Goal: Information Seeking & Learning: Find specific fact

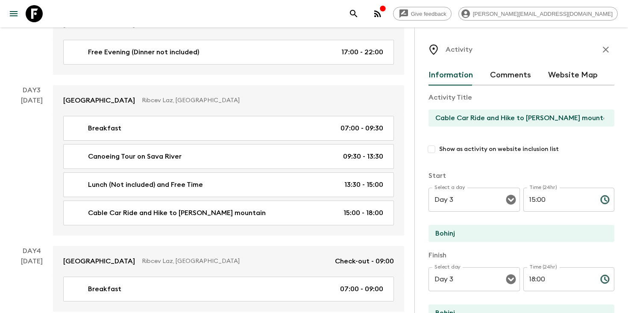
scroll to position [143, 0]
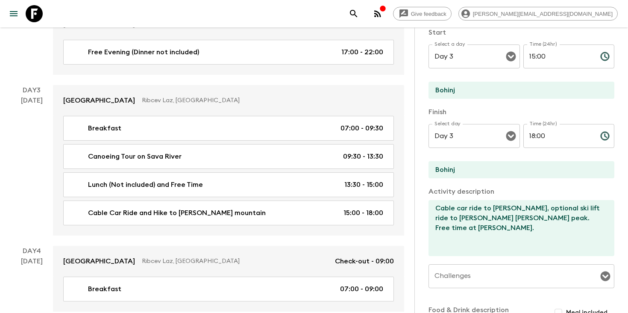
click at [359, 14] on icon "search adventures" at bounding box center [354, 14] width 10 height 10
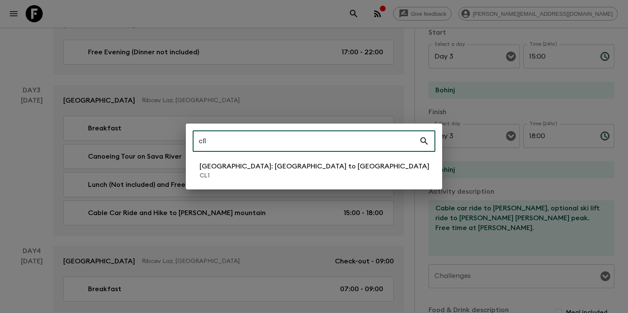
type input "cl1"
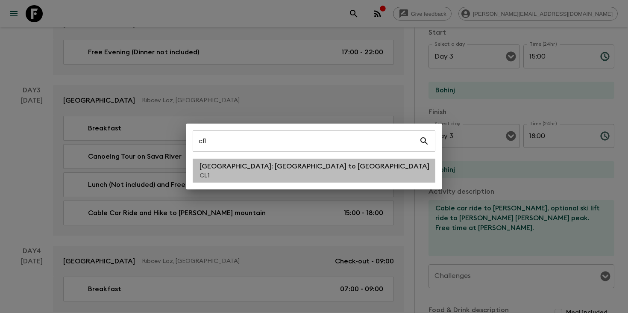
click at [237, 172] on p "CL1" at bounding box center [315, 175] width 230 height 9
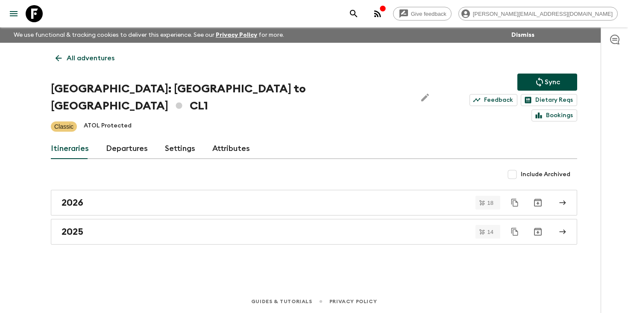
click at [127, 139] on link "Departures" at bounding box center [127, 149] width 42 height 21
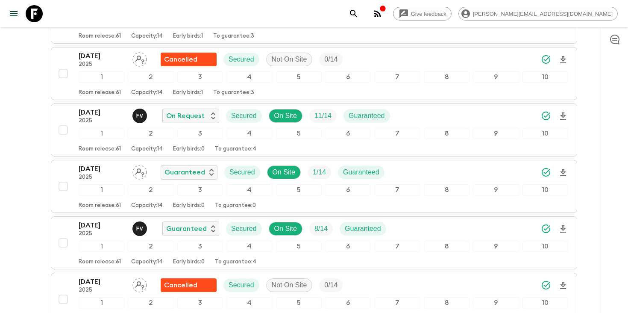
scroll to position [1884, 0]
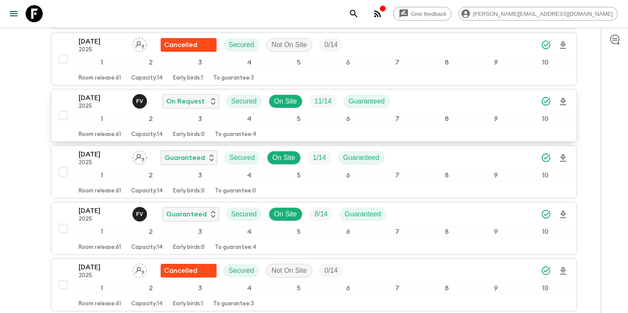
click at [431, 93] on div "[DATE] 2025 F V On Request Secured On Site 11 / 14 Guaranteed" at bounding box center [324, 101] width 490 height 17
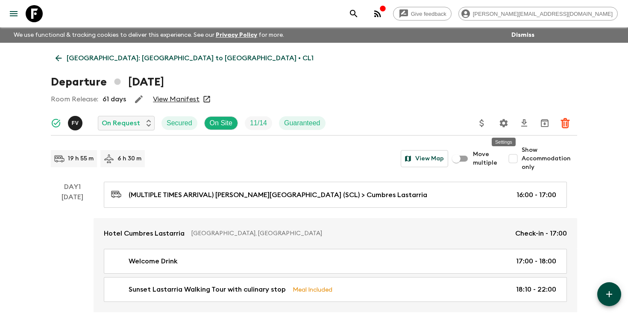
click at [501, 121] on icon "Settings" at bounding box center [504, 123] width 8 height 8
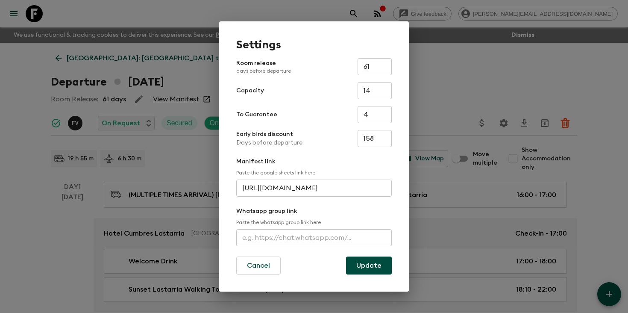
click at [301, 192] on input "[URL][DOMAIN_NAME]" at bounding box center [314, 188] width 156 height 17
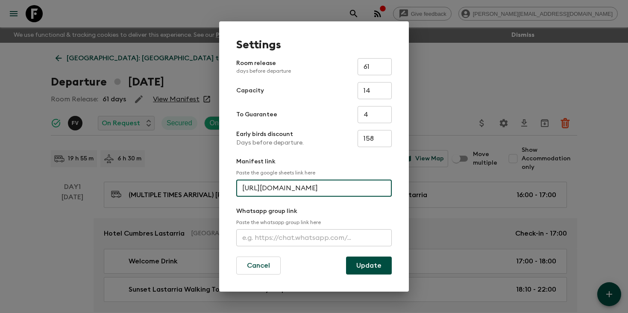
click at [301, 192] on input "[URL][DOMAIN_NAME]" at bounding box center [314, 188] width 156 height 17
paste input "[URL][DOMAIN_NAME]"
type input "[URL][DOMAIN_NAME]"
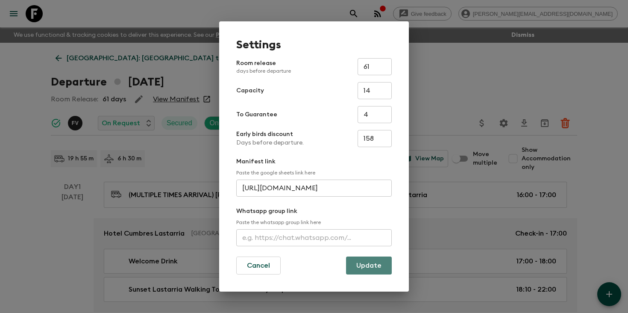
click at [364, 264] on button "Update" at bounding box center [369, 266] width 46 height 18
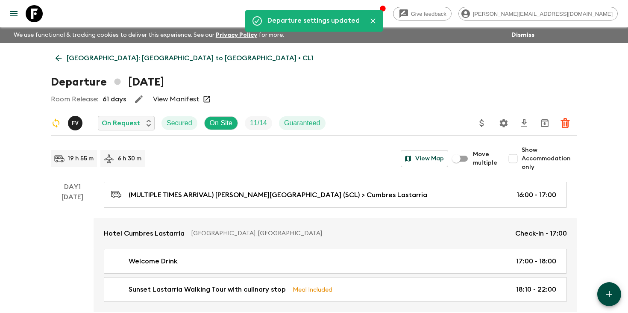
click at [359, 12] on icon "search adventures" at bounding box center [354, 14] width 10 height 10
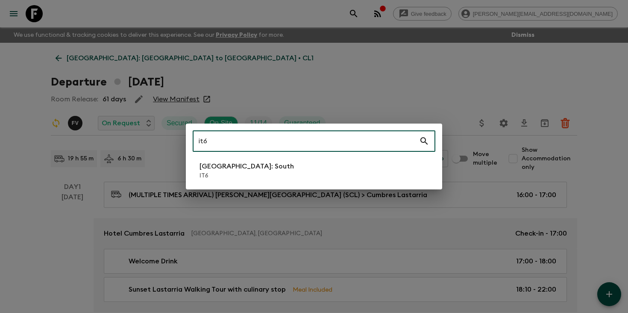
type input "it6"
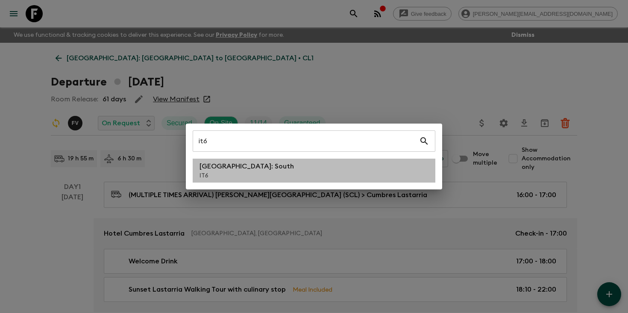
click at [235, 162] on p "[GEOGRAPHIC_DATA]: South" at bounding box center [247, 166] width 94 height 10
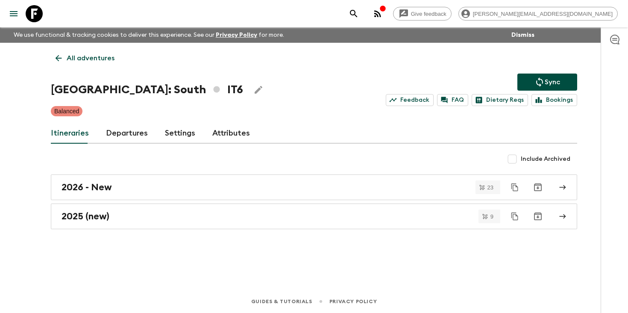
click at [122, 132] on link "Departures" at bounding box center [127, 133] width 42 height 21
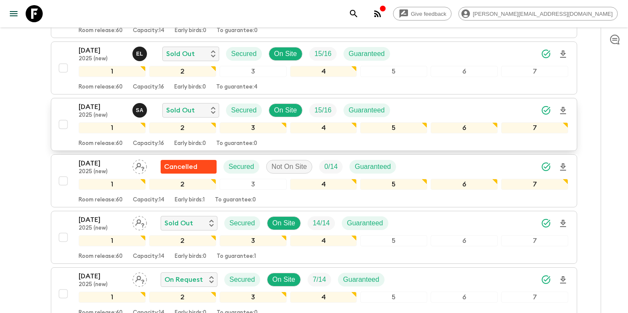
scroll to position [375, 0]
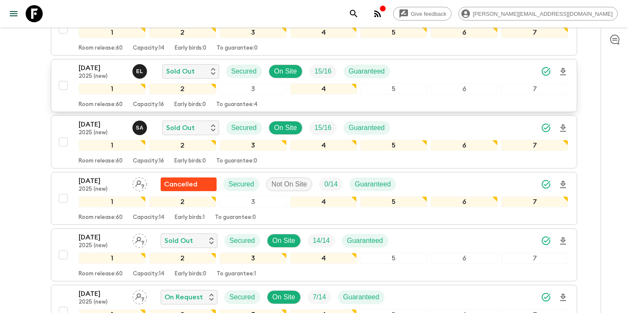
click at [97, 69] on p "[DATE]" at bounding box center [102, 68] width 47 height 10
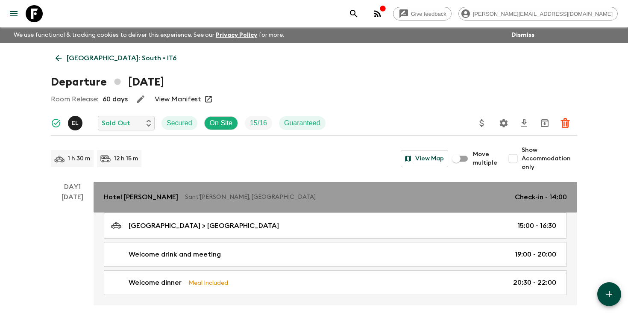
click at [192, 196] on p "Sant'[PERSON_NAME], [GEOGRAPHIC_DATA]" at bounding box center [346, 197] width 323 height 9
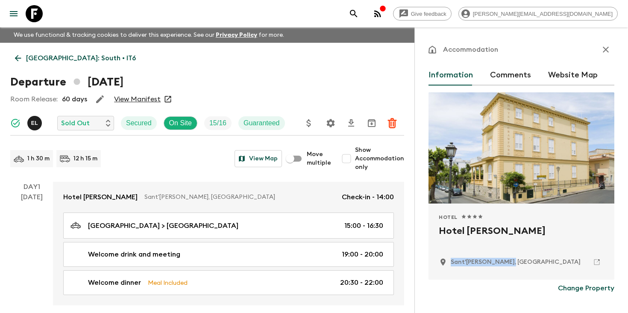
drag, startPoint x: 508, startPoint y: 261, endPoint x: 448, endPoint y: 261, distance: 59.9
click at [448, 261] on div "Sant'[PERSON_NAME], [GEOGRAPHIC_DATA]" at bounding box center [521, 262] width 165 height 15
copy p "Sant'[PERSON_NAME], [GEOGRAPHIC_DATA]"
click at [359, 15] on icon "search adventures" at bounding box center [354, 14] width 10 height 10
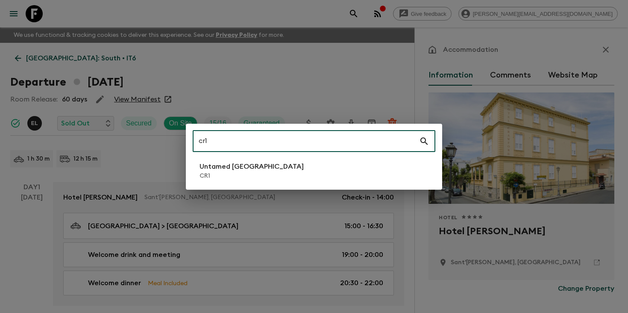
type input "cr1"
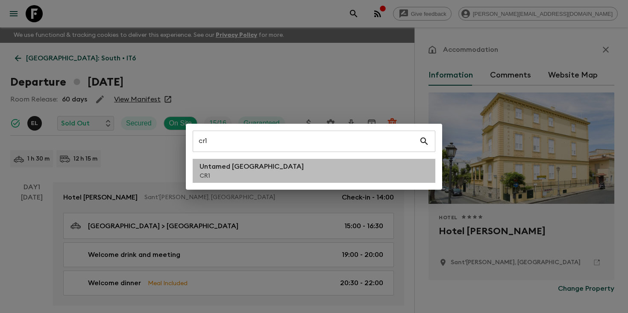
click at [250, 177] on p "CR1" at bounding box center [252, 175] width 104 height 9
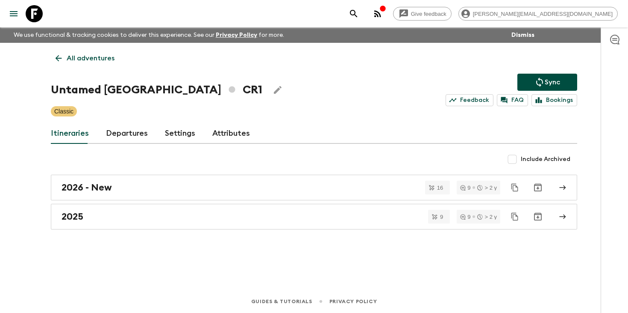
click at [130, 131] on link "Departures" at bounding box center [127, 133] width 42 height 21
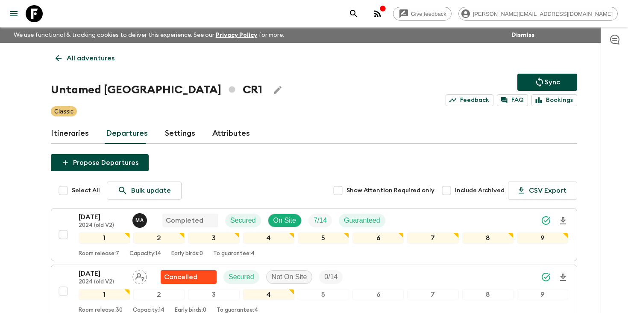
click at [302, 83] on div "Untamed [GEOGRAPHIC_DATA] CR1 Sync Feedback FAQ Bookings" at bounding box center [314, 90] width 527 height 32
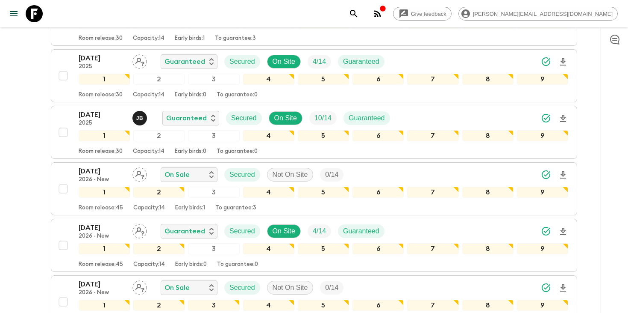
scroll to position [794, 0]
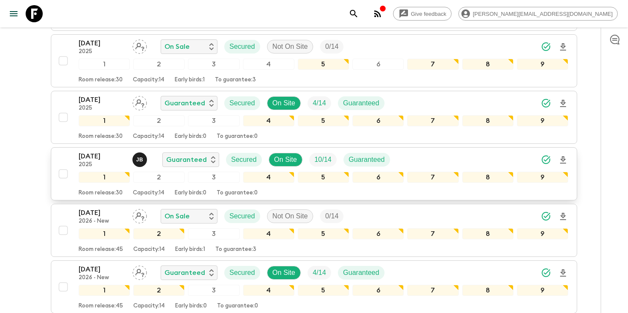
click at [103, 158] on p "[DATE]" at bounding box center [102, 156] width 47 height 10
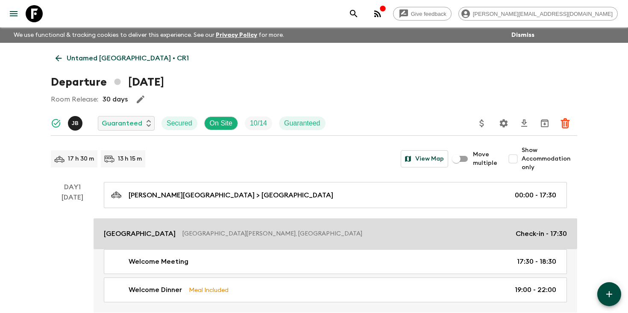
click at [183, 230] on p "[GEOGRAPHIC_DATA][PERSON_NAME], [GEOGRAPHIC_DATA]" at bounding box center [346, 233] width 327 height 9
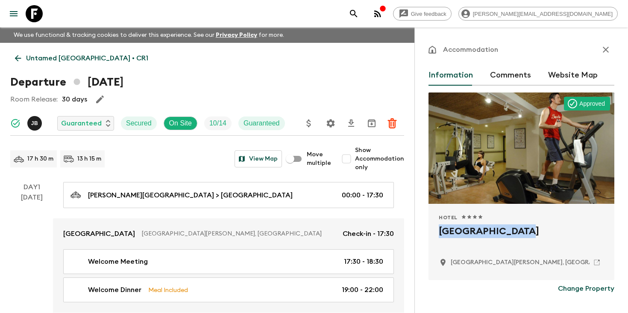
drag, startPoint x: 505, startPoint y: 231, endPoint x: 440, endPoint y: 232, distance: 64.1
click at [440, 232] on h2 "[GEOGRAPHIC_DATA]" at bounding box center [521, 237] width 165 height 27
copy h2 "[GEOGRAPHIC_DATA]"
click at [359, 12] on icon "search adventures" at bounding box center [354, 14] width 10 height 10
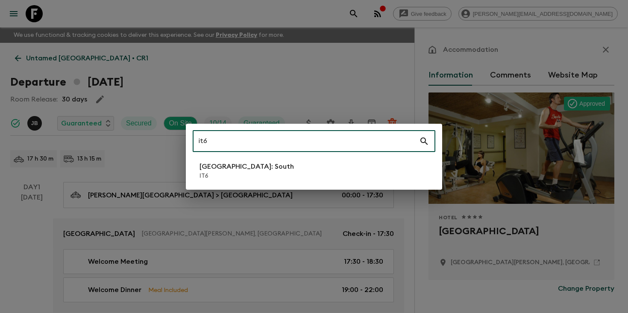
type input "it6"
click at [258, 165] on li "[GEOGRAPHIC_DATA]: South IT6" at bounding box center [314, 171] width 243 height 24
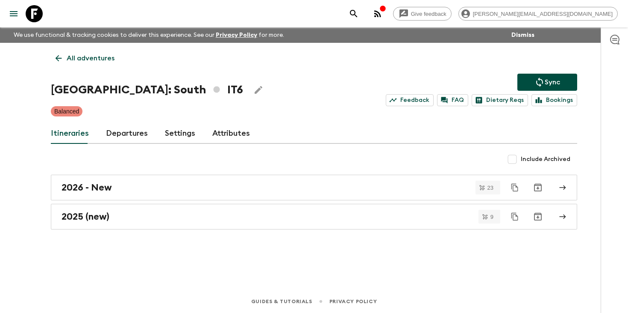
click at [131, 135] on link "Departures" at bounding box center [127, 133] width 42 height 21
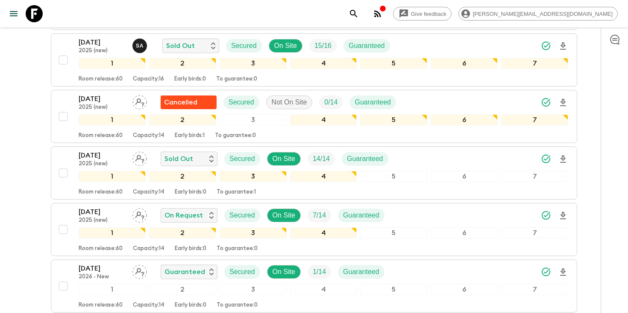
scroll to position [468, 0]
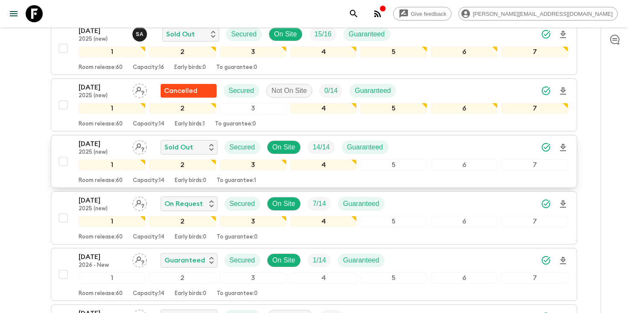
click at [565, 148] on icon "Download Onboarding" at bounding box center [563, 147] width 10 height 10
